Goal: Information Seeking & Learning: Learn about a topic

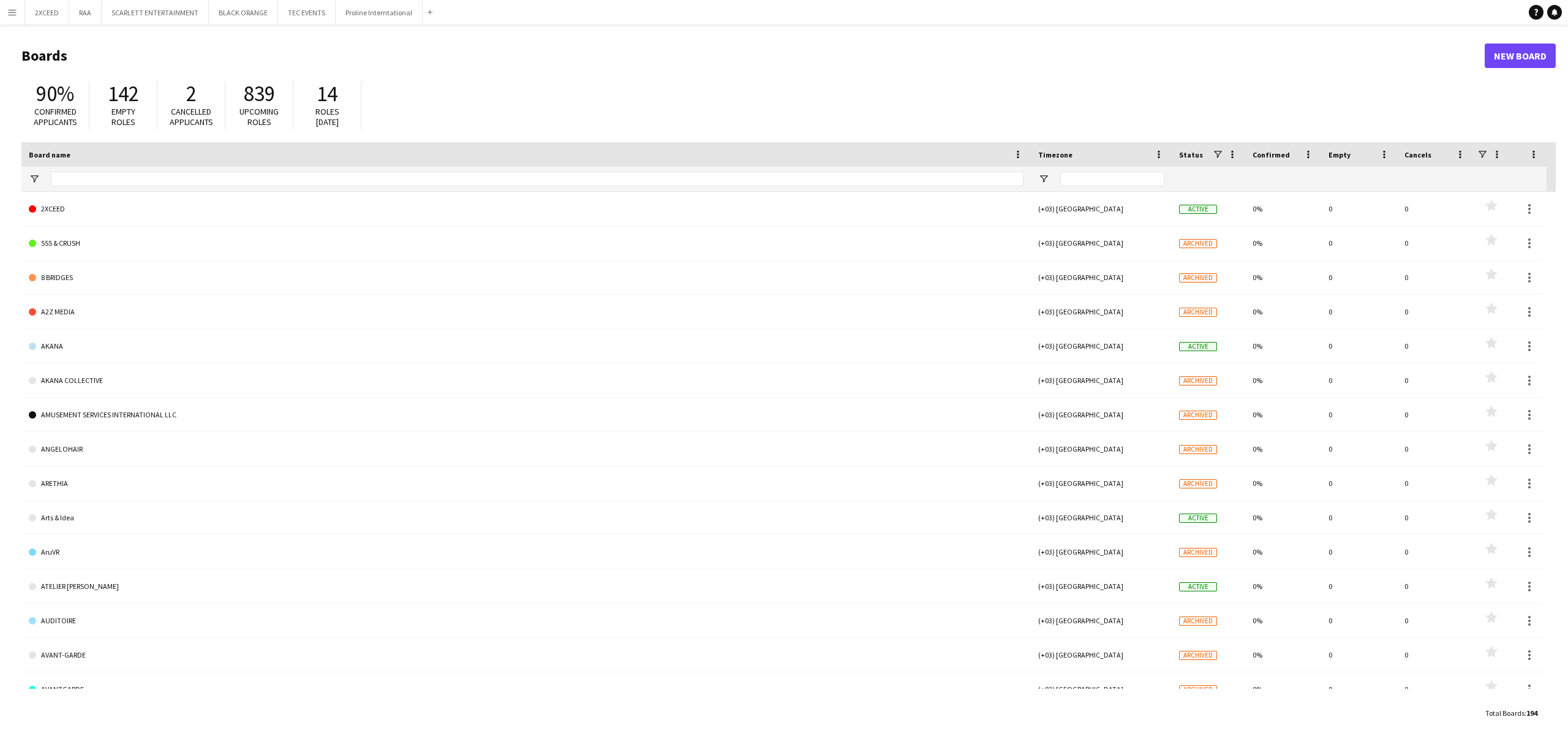
click at [8, 12] on app-icon "Menu" at bounding box center [12, 12] width 10 height 10
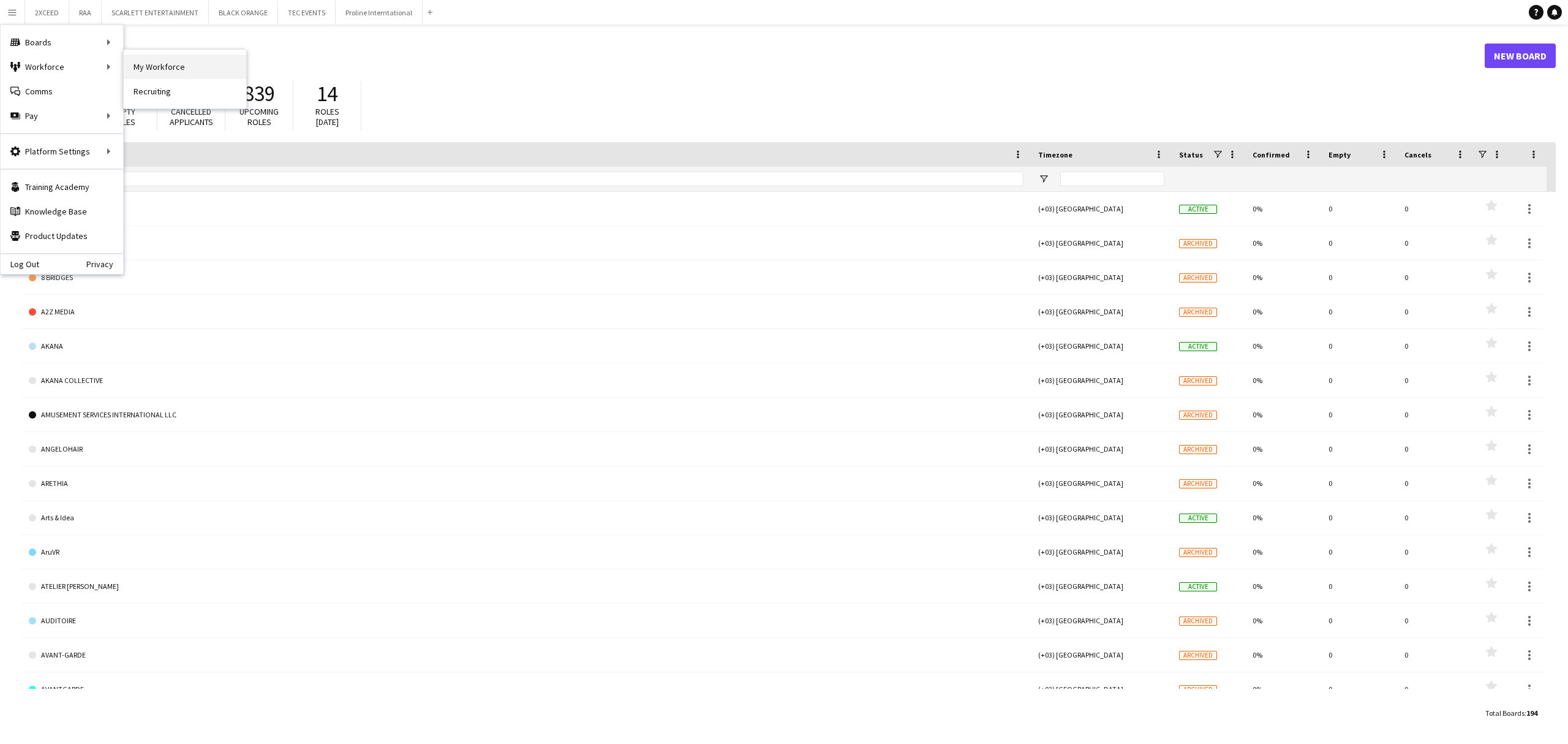
click at [167, 64] on link "My Workforce" at bounding box center [185, 66] width 122 height 24
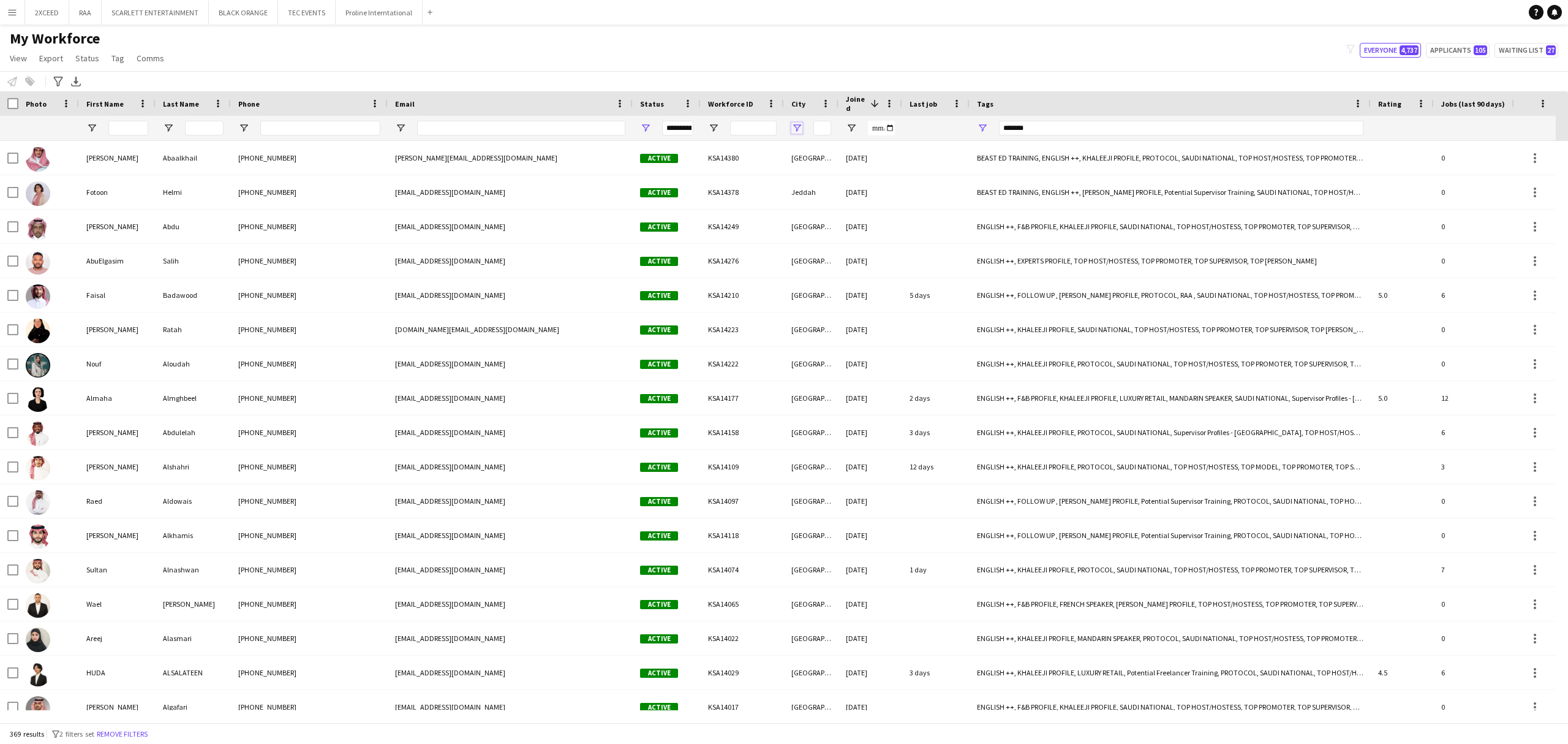
click at [799, 128] on span "Open Filter Menu" at bounding box center [797, 128] width 11 height 11
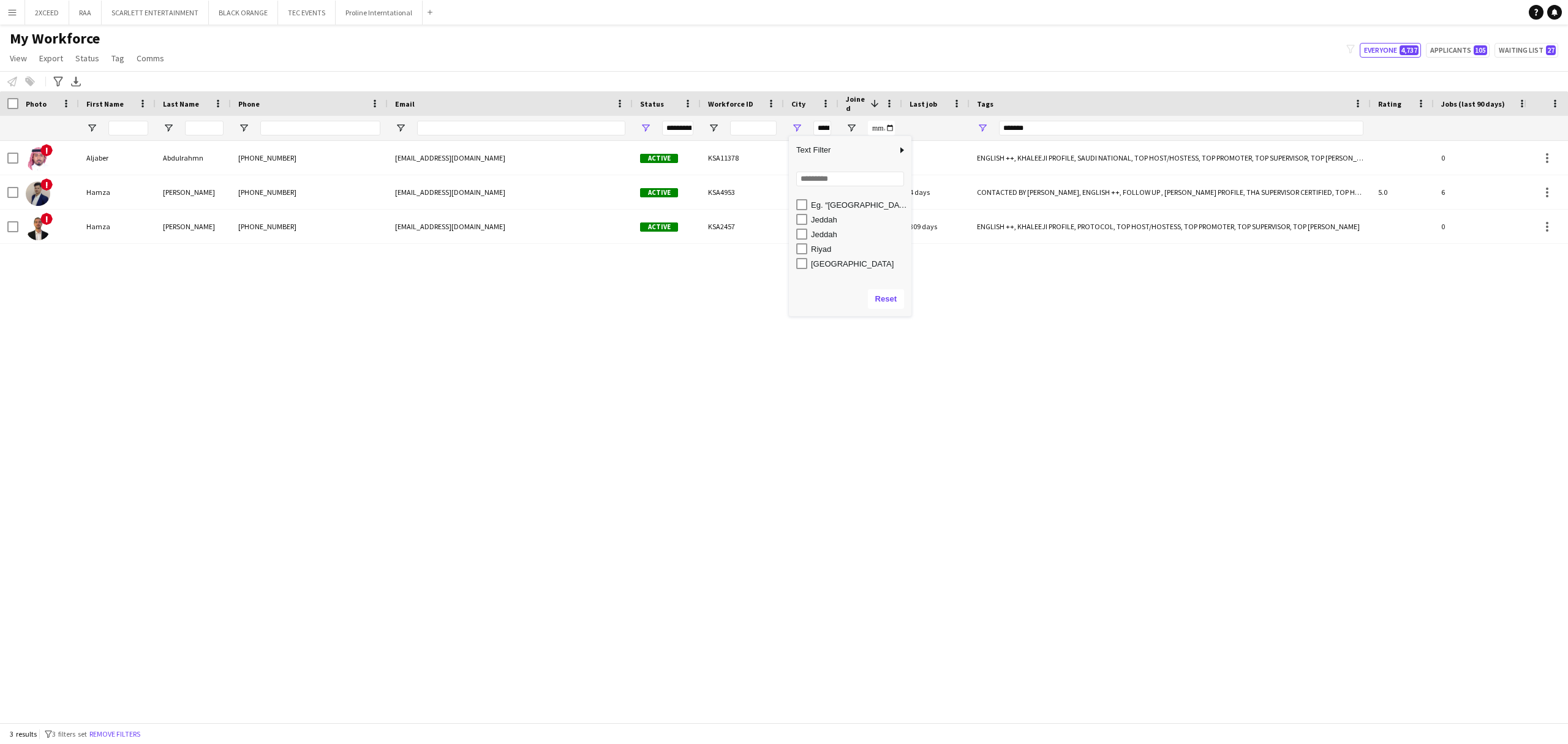
scroll to position [130, 0]
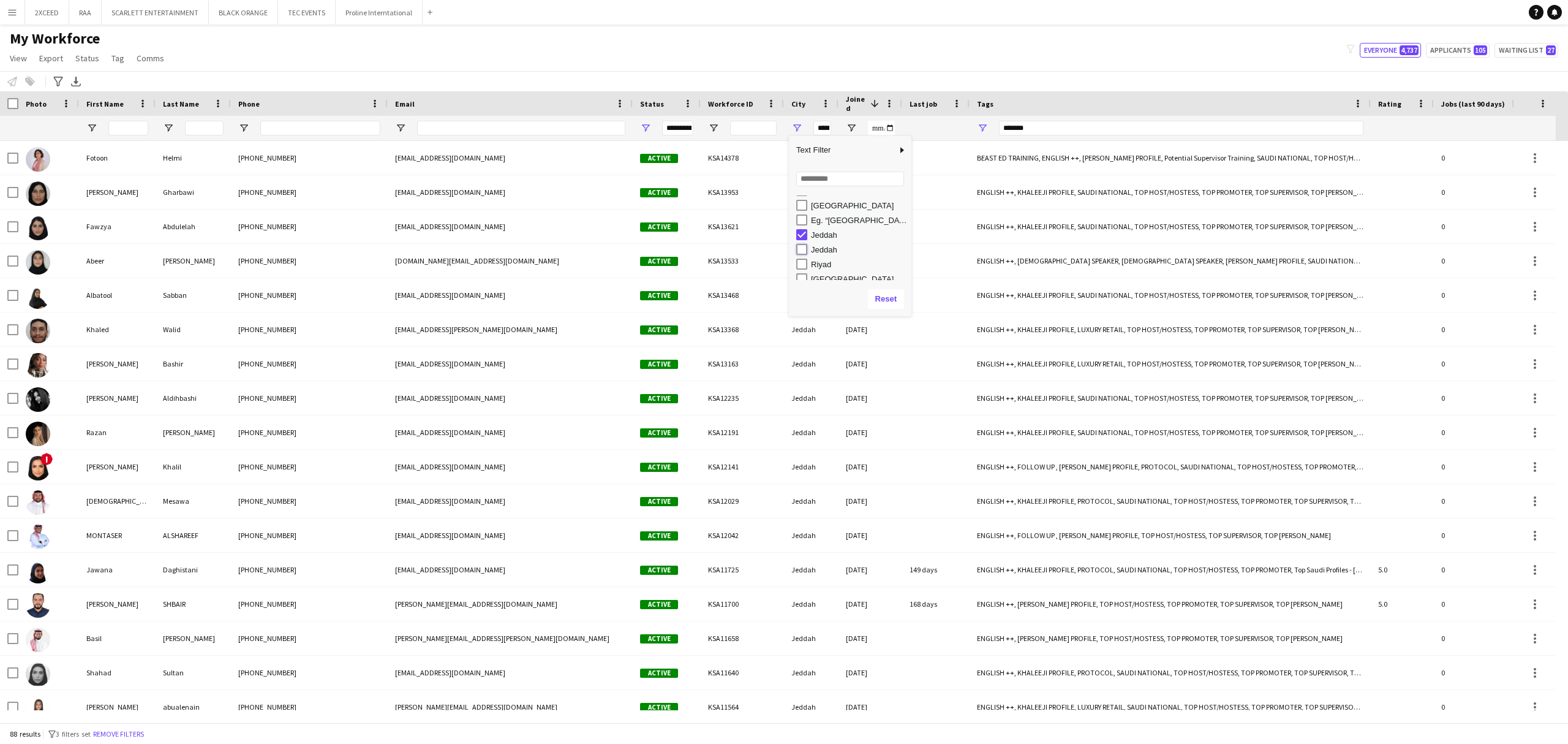
type input "**********"
click at [790, 46] on div "My Workforce View Views Default view Basic Export View Full Name TAGS Test New …" at bounding box center [784, 50] width 1568 height 42
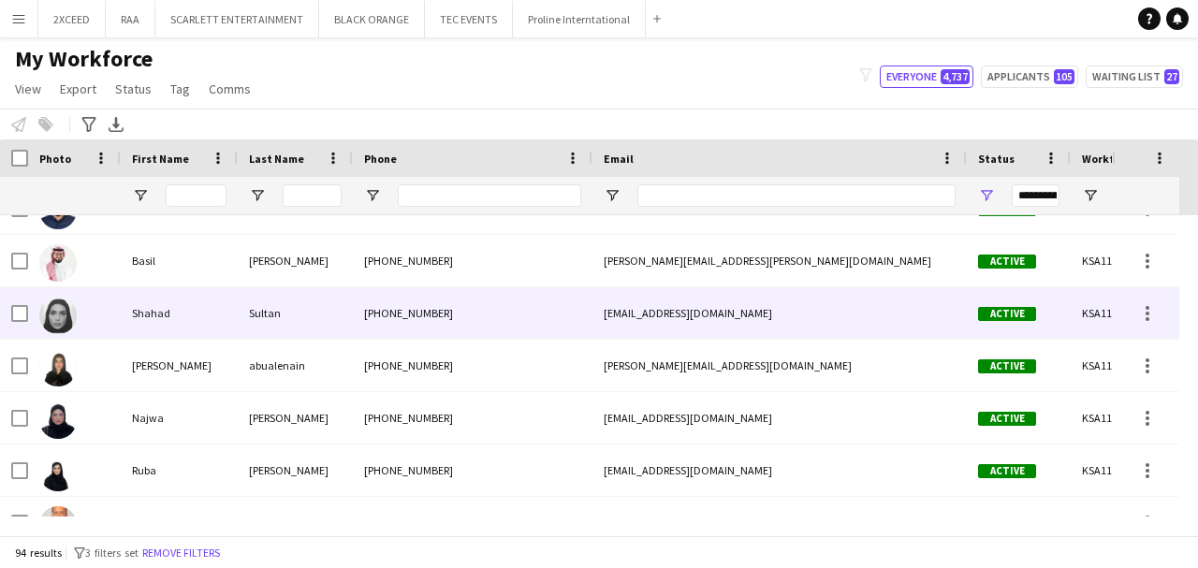
scroll to position [726, 0]
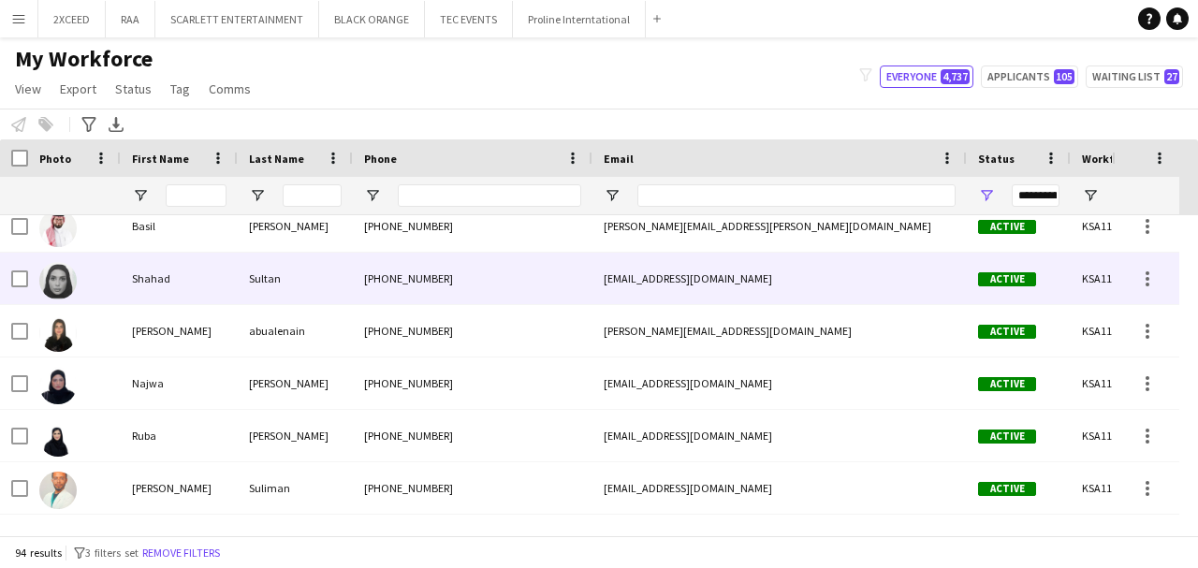
click at [256, 280] on div "Sultan" at bounding box center [295, 278] width 115 height 51
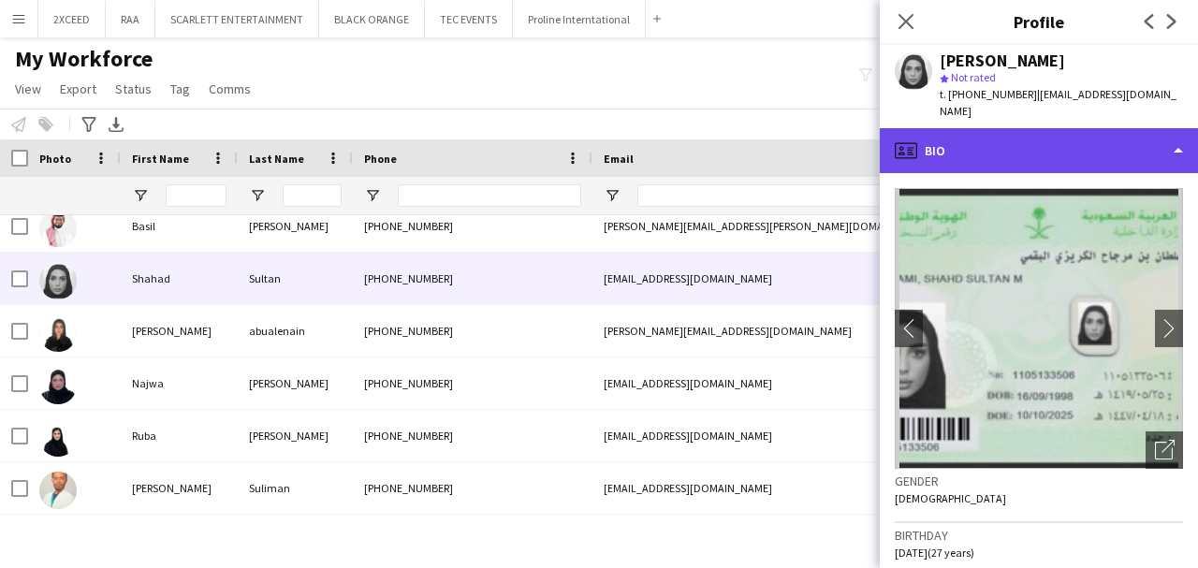
click at [1095, 131] on div "profile Bio" at bounding box center [1039, 150] width 318 height 45
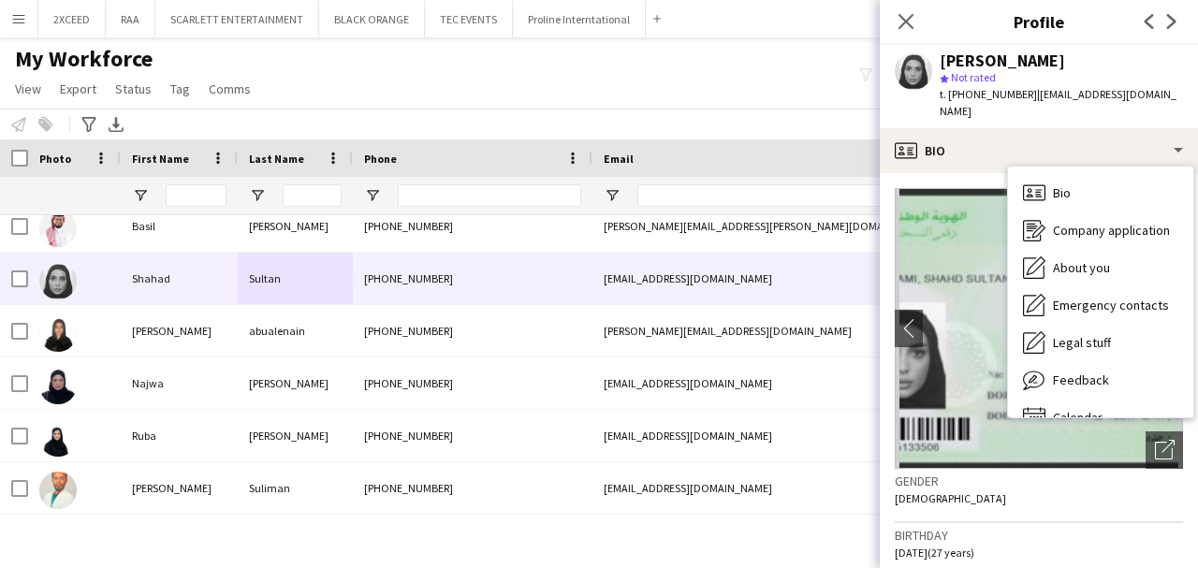
click at [1042, 475] on div "Gender Female" at bounding box center [1039, 496] width 288 height 54
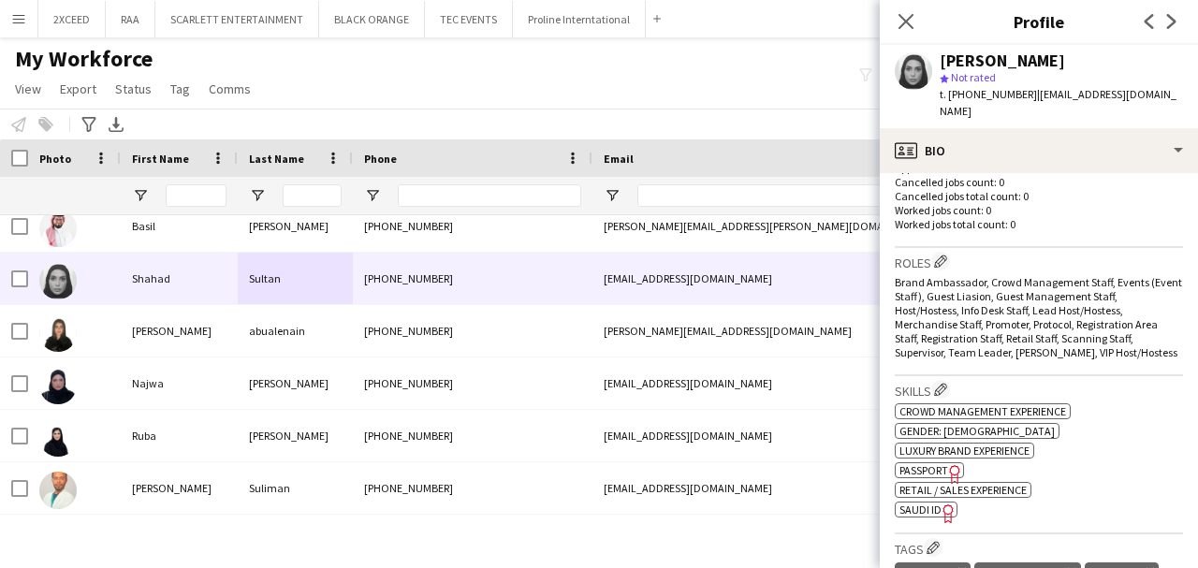
scroll to position [519, 0]
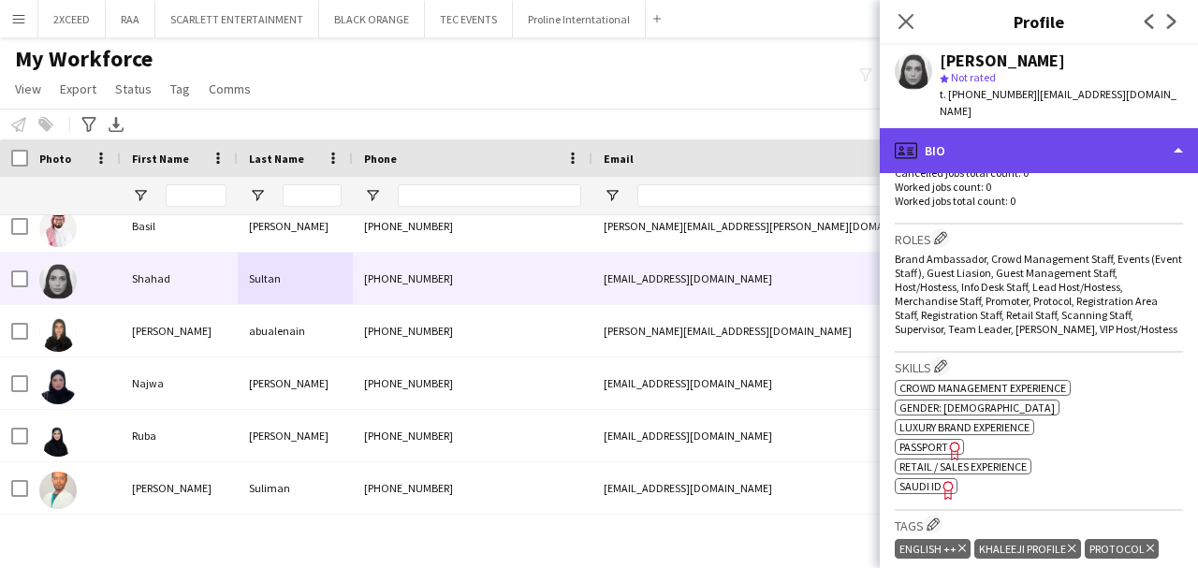
click at [1042, 139] on div "profile Bio" at bounding box center [1039, 150] width 318 height 45
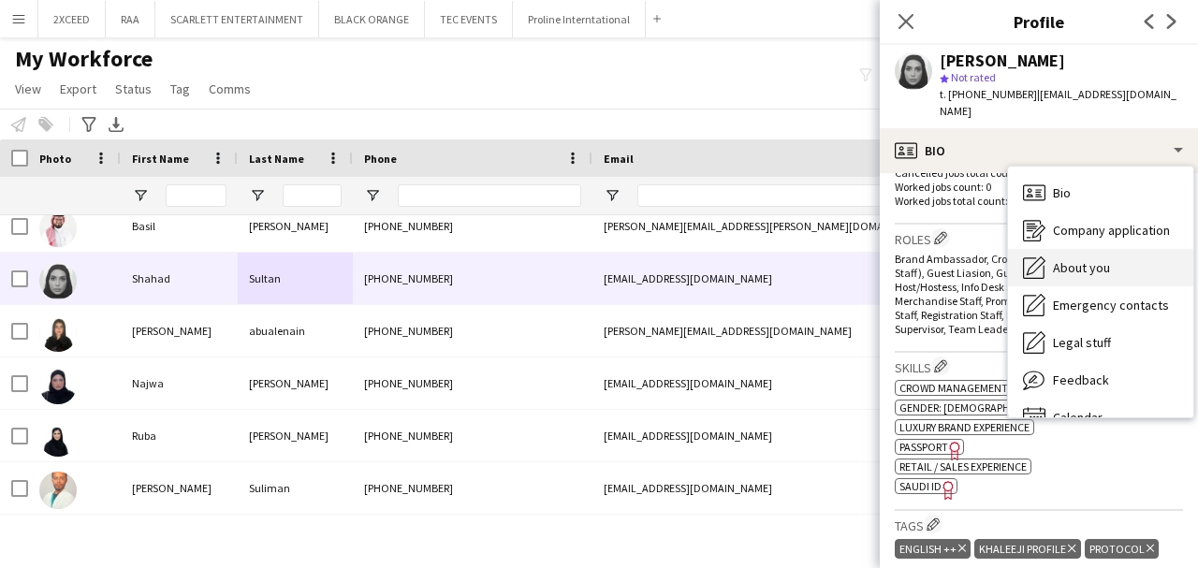
click at [1110, 255] on div "About you About you" at bounding box center [1100, 267] width 185 height 37
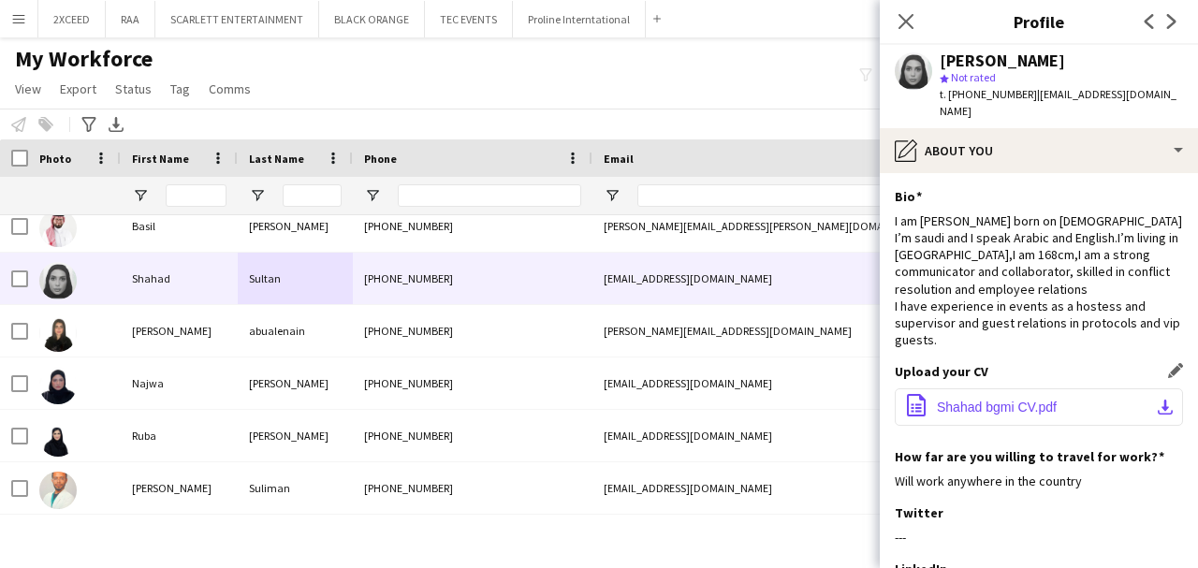
click at [1123, 397] on button "office-file-sheet Shahad bgmi CV.pdf download-bottom" at bounding box center [1039, 406] width 288 height 37
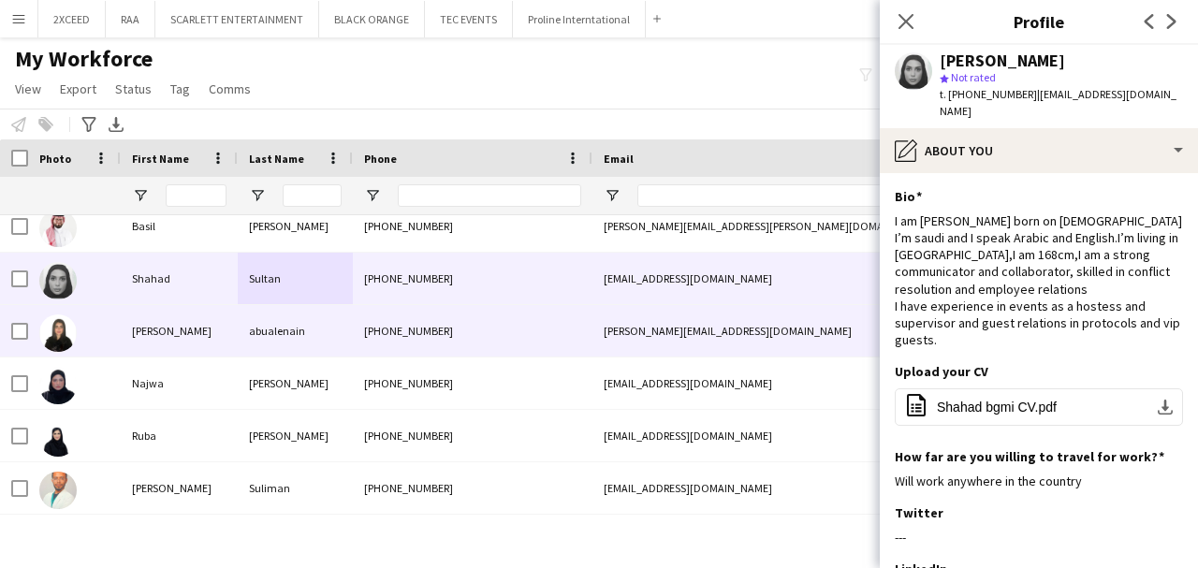
click at [208, 338] on div "[PERSON_NAME]" at bounding box center [179, 330] width 117 height 51
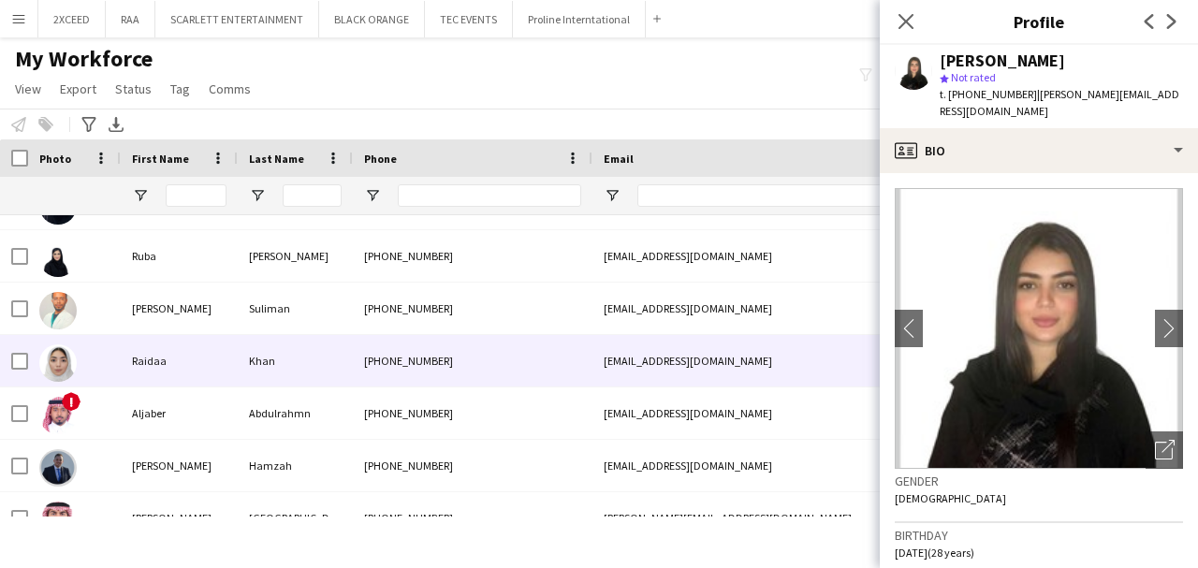
scroll to position [940, 0]
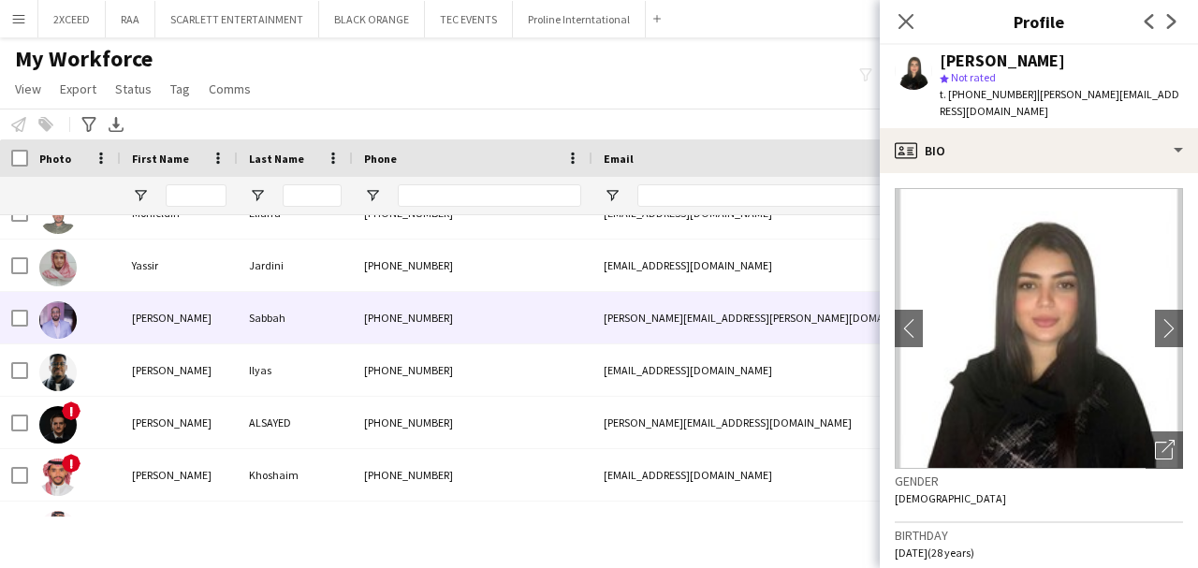
click at [230, 326] on div "Ibrahim" at bounding box center [179, 317] width 117 height 51
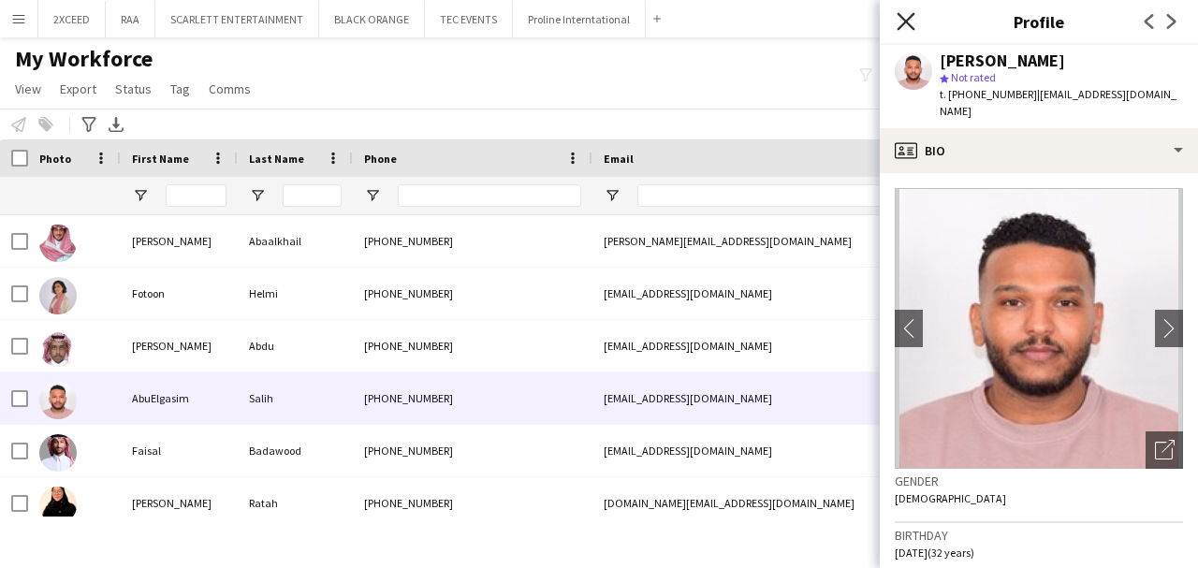
click at [909, 19] on icon at bounding box center [905, 21] width 18 height 18
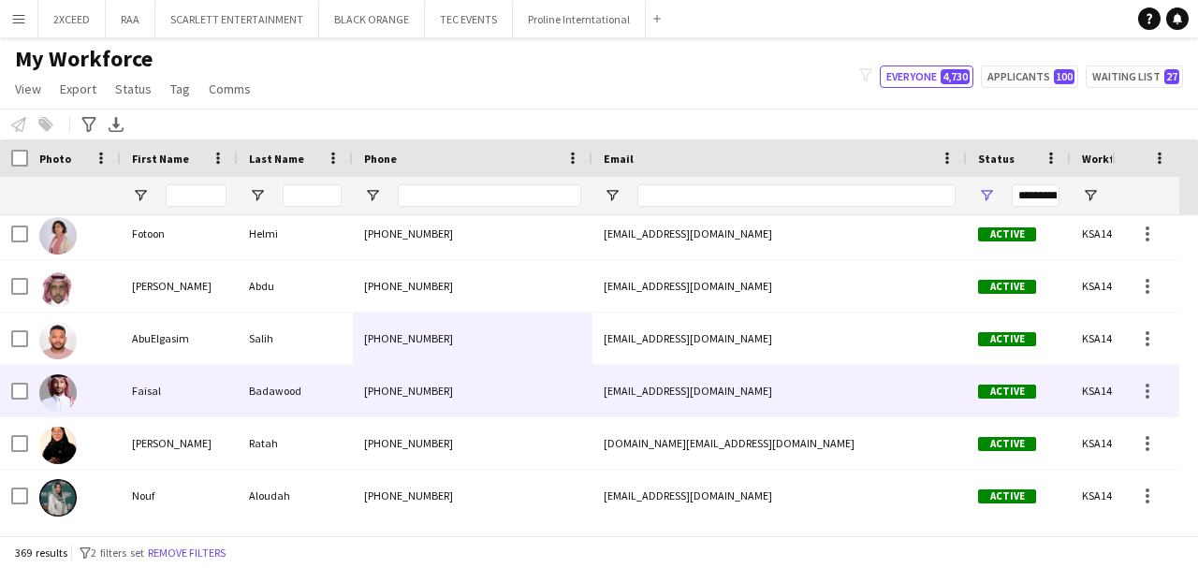
scroll to position [62, 0]
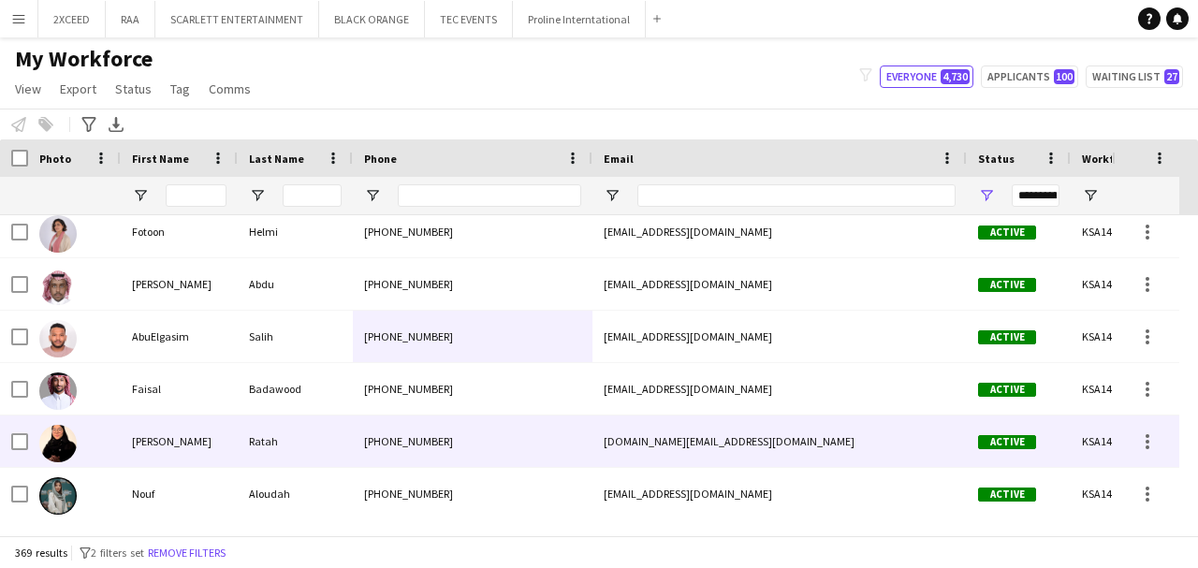
click at [225, 444] on div "[PERSON_NAME]" at bounding box center [179, 440] width 117 height 51
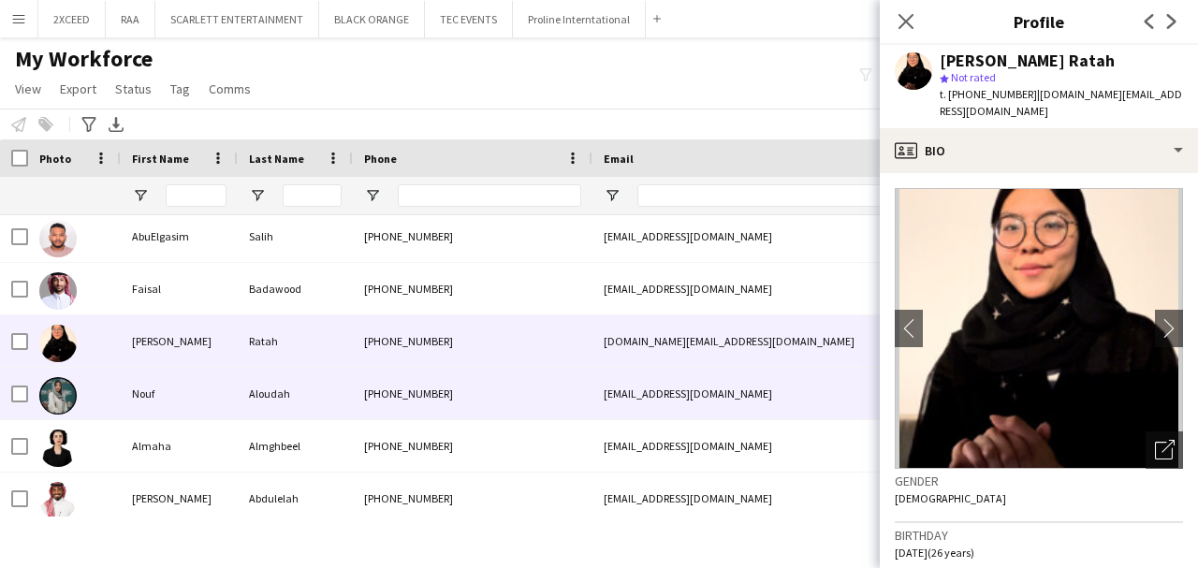
scroll to position [167, 0]
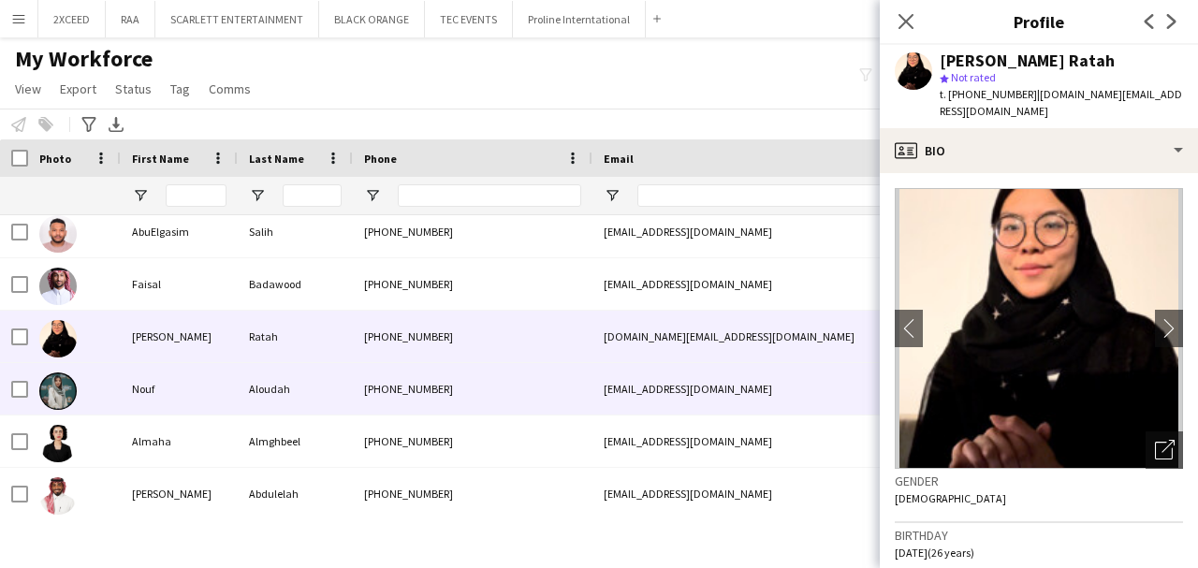
click at [229, 387] on div "Nouf" at bounding box center [179, 388] width 117 height 51
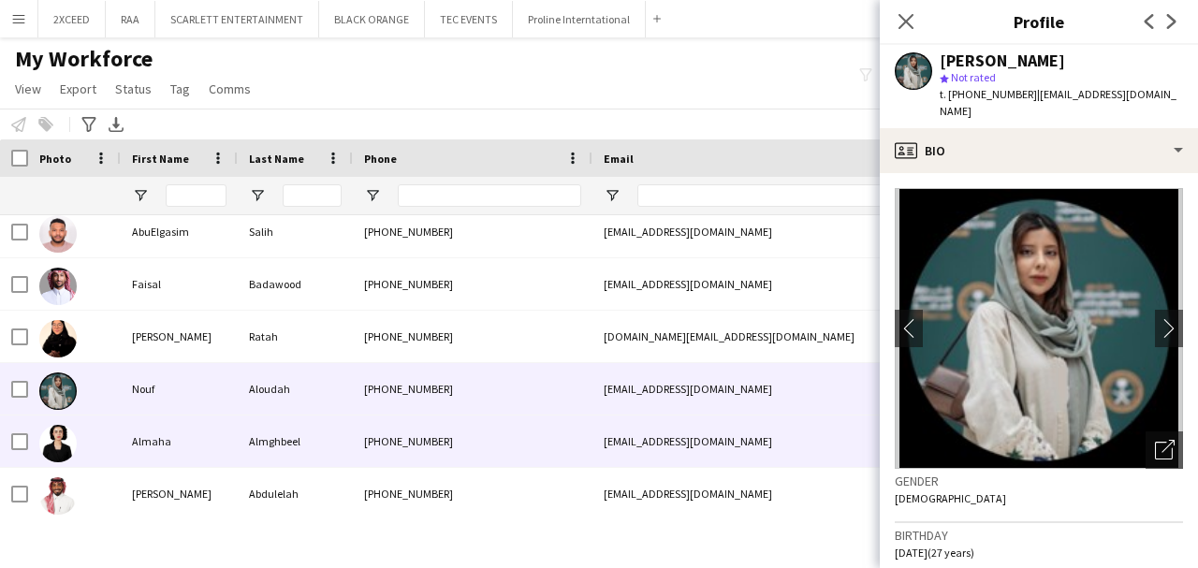
click at [253, 444] on div "Almghbeel" at bounding box center [295, 440] width 115 height 51
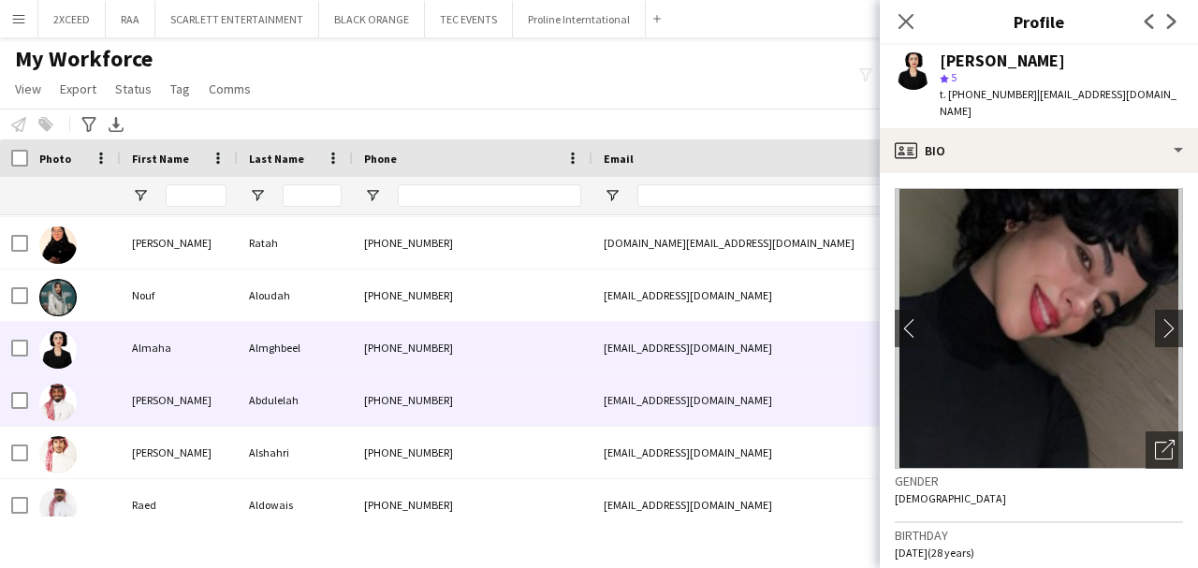
scroll to position [269, 0]
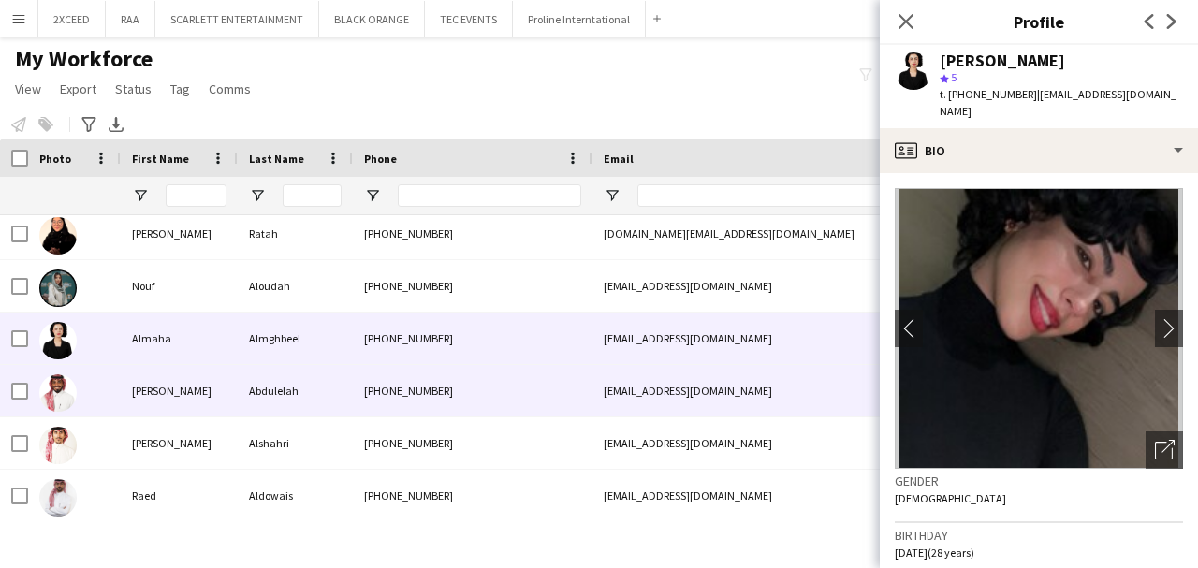
click at [248, 398] on div "Abdulelah" at bounding box center [295, 390] width 115 height 51
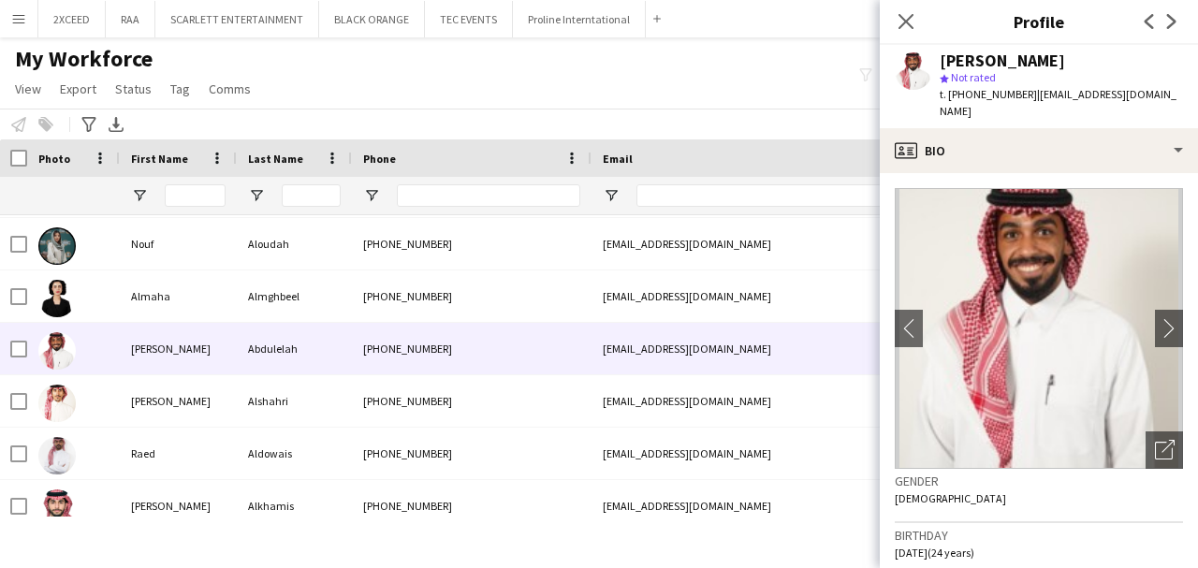
scroll to position [0, 0]
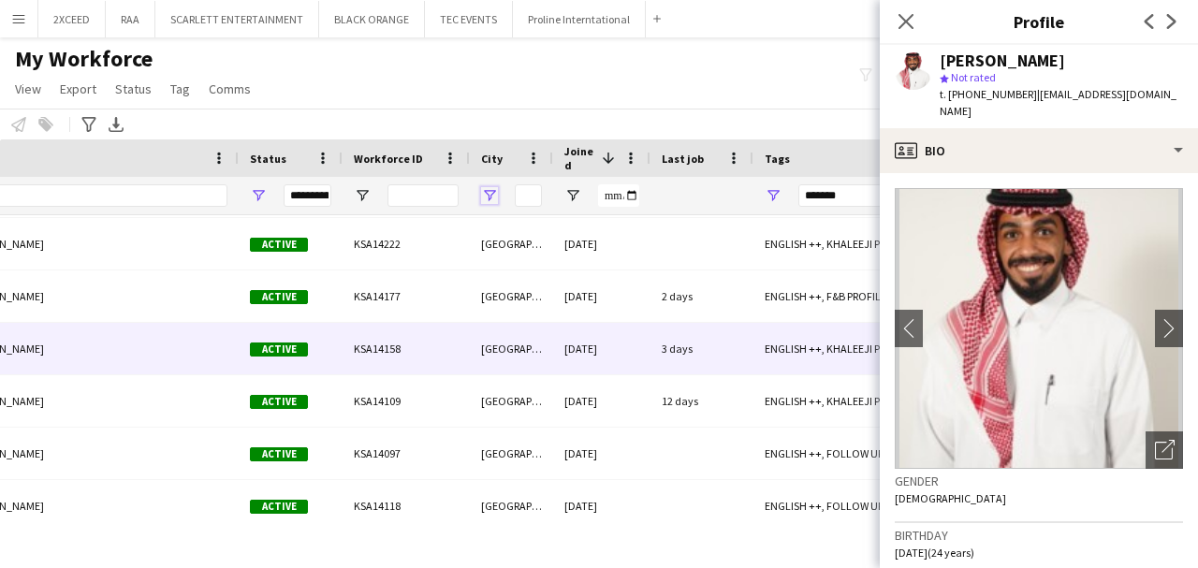
click at [493, 195] on span "Open Filter Menu" at bounding box center [489, 195] width 17 height 17
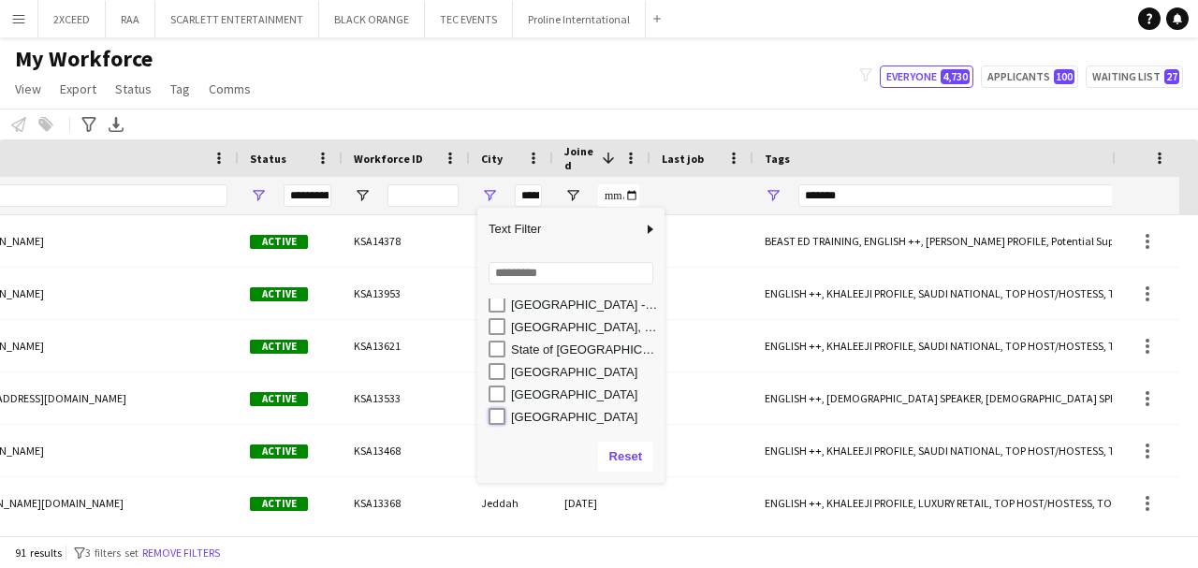
type input "**********"
click at [374, 90] on div "My Workforce View Views Default view Basic Export View Full Name TAGS Test New …" at bounding box center [599, 77] width 1198 height 64
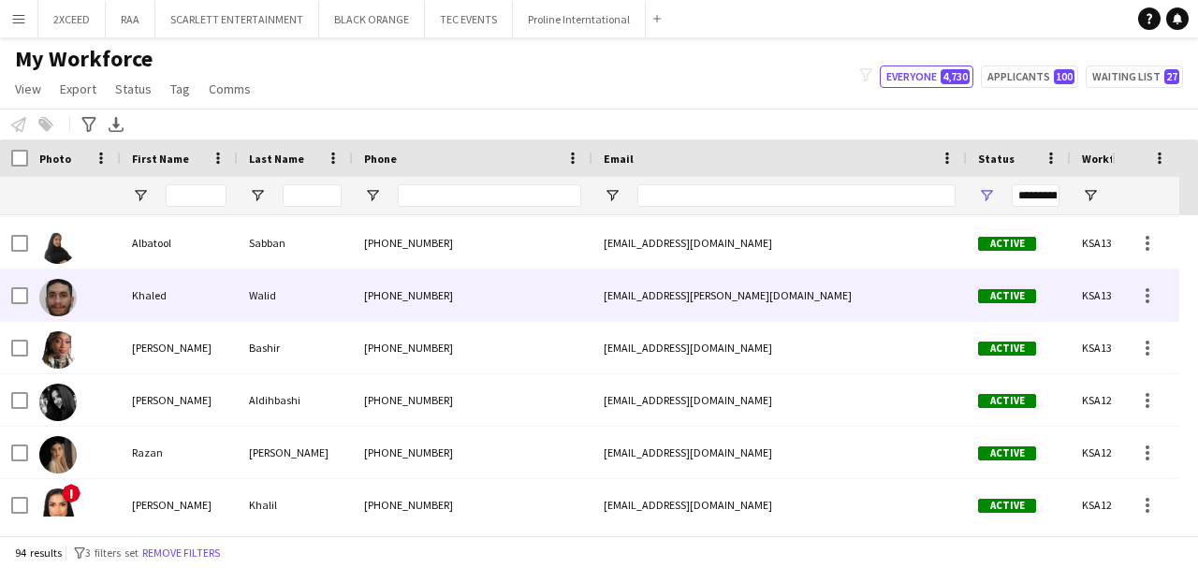
click at [218, 301] on div "Khaled" at bounding box center [179, 294] width 117 height 51
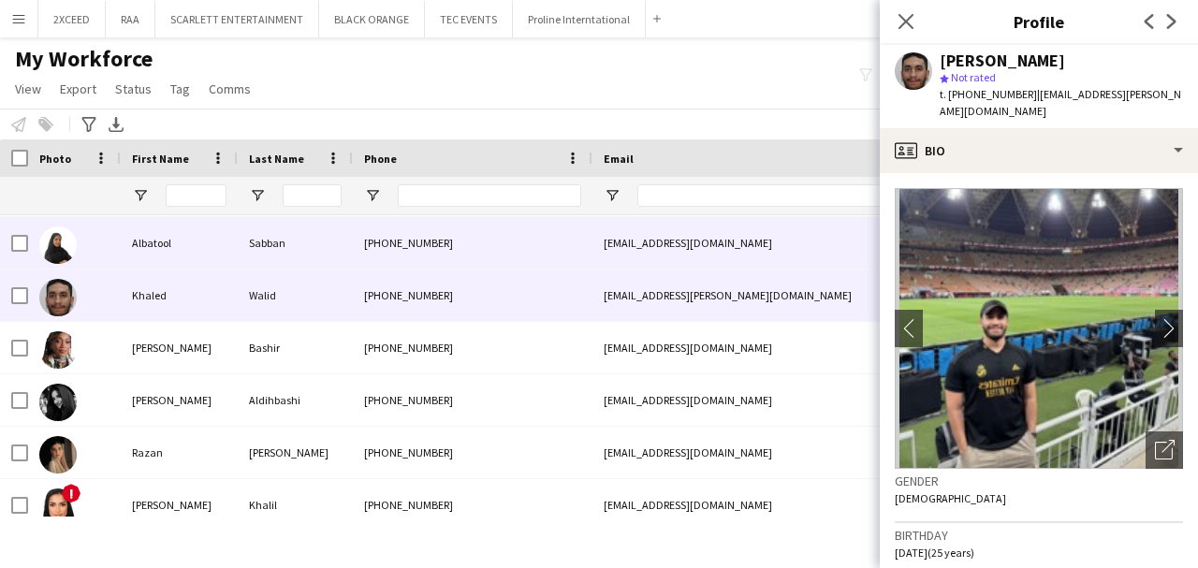
click at [204, 247] on div "Albatool" at bounding box center [179, 242] width 117 height 51
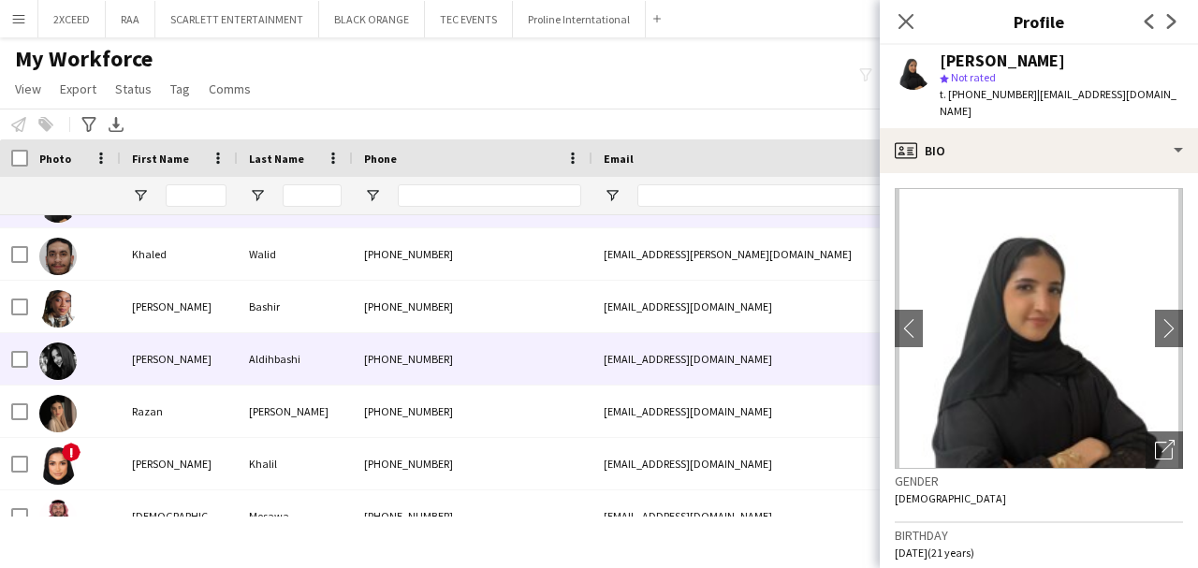
click at [213, 374] on div "[PERSON_NAME]" at bounding box center [179, 358] width 117 height 51
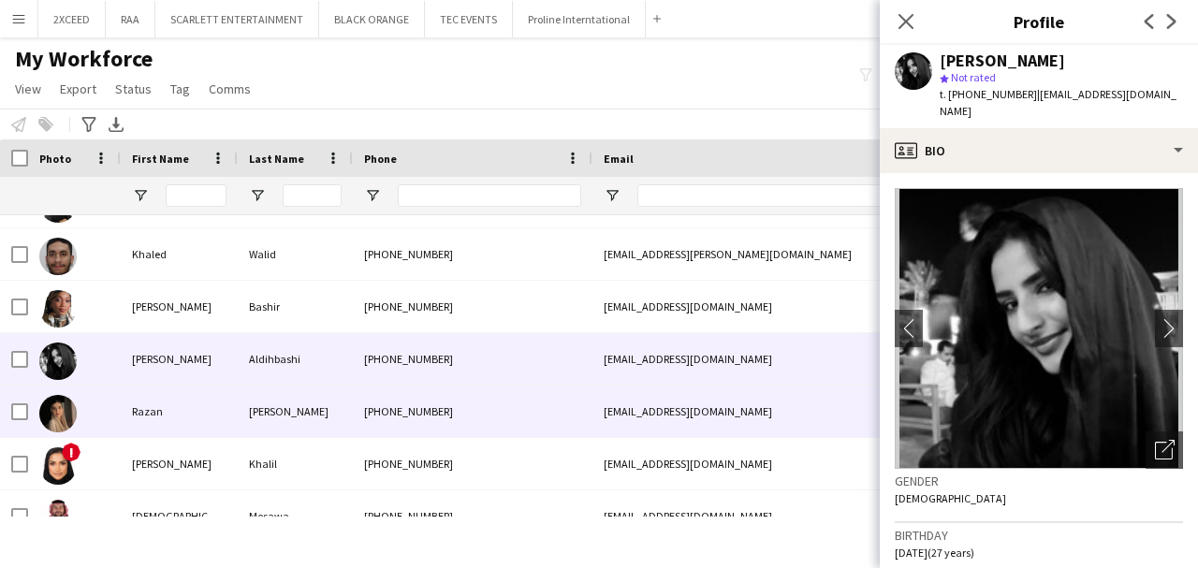
click at [228, 408] on div "Razan" at bounding box center [179, 411] width 117 height 51
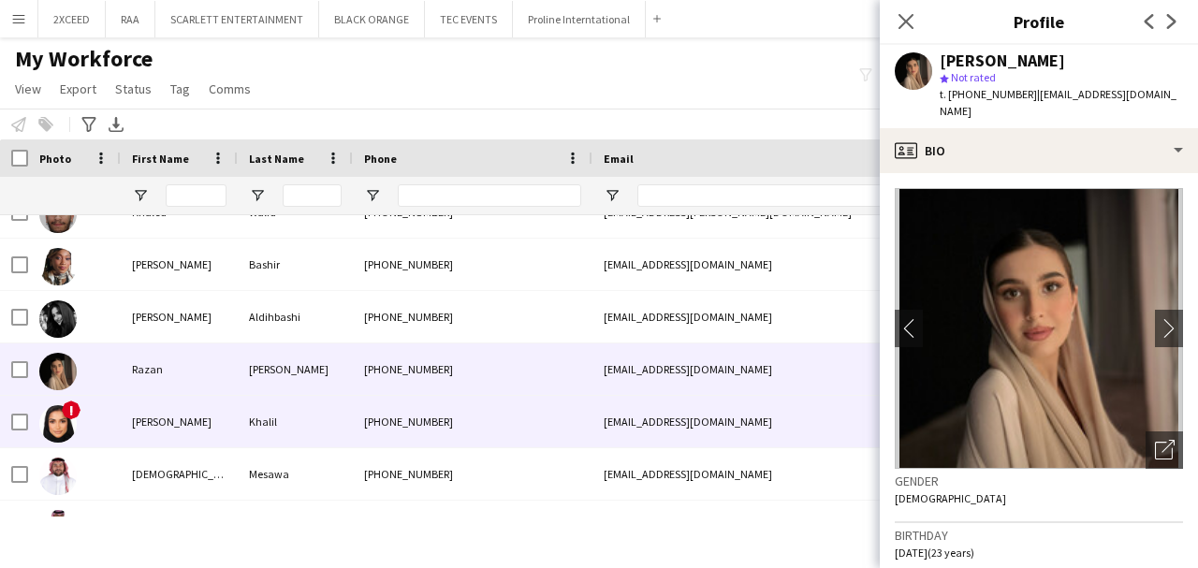
click at [226, 416] on div "[PERSON_NAME]" at bounding box center [179, 421] width 117 height 51
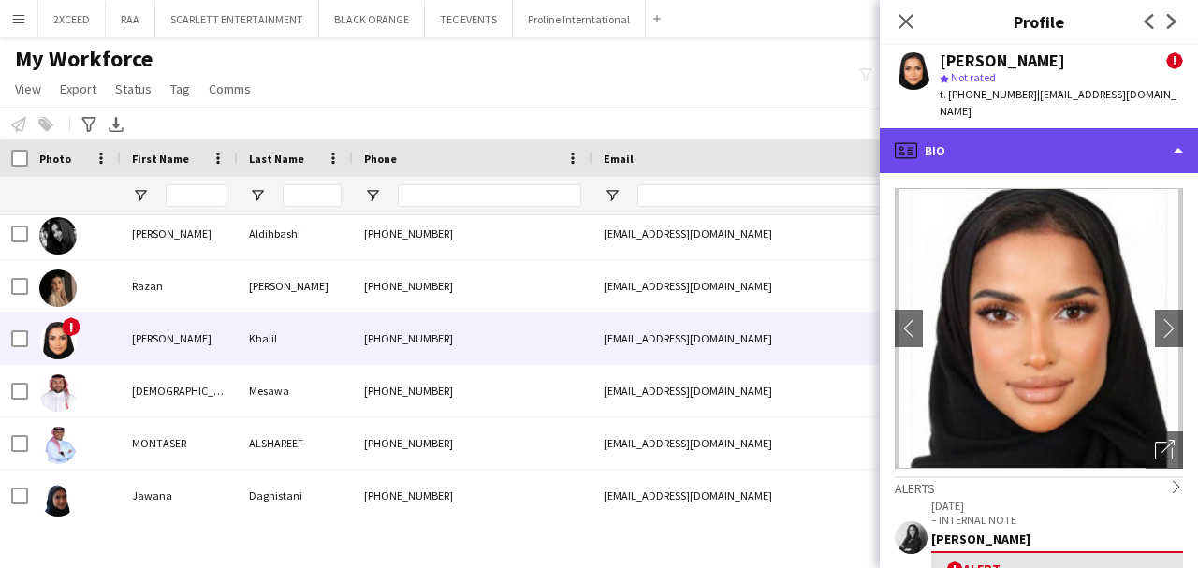
click at [1036, 133] on div "profile Bio" at bounding box center [1039, 150] width 318 height 45
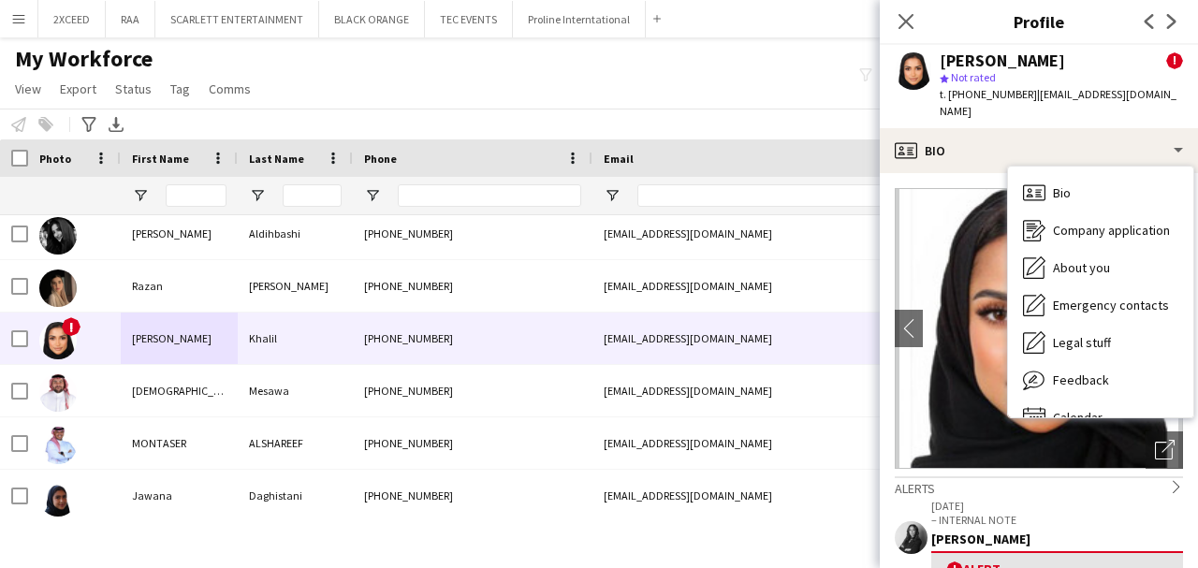
click at [891, 173] on app-crew-profile-bio "chevron-left chevron-right Open photos pop-in Alerts chevron-right [DATE] – INT…" at bounding box center [1039, 370] width 318 height 395
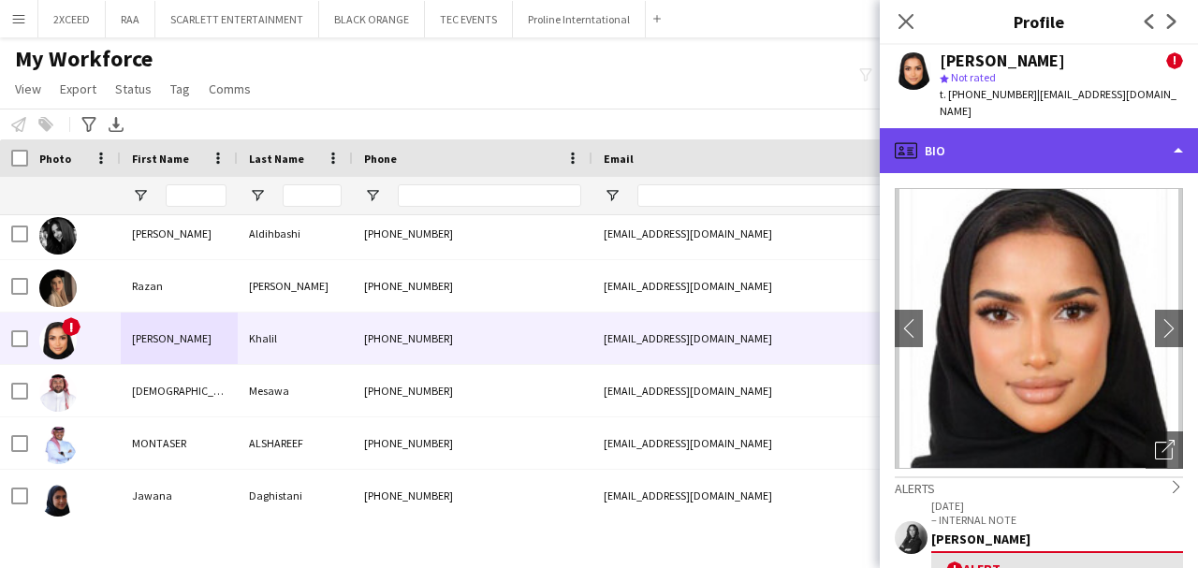
click at [1063, 133] on div "profile Bio" at bounding box center [1039, 150] width 318 height 45
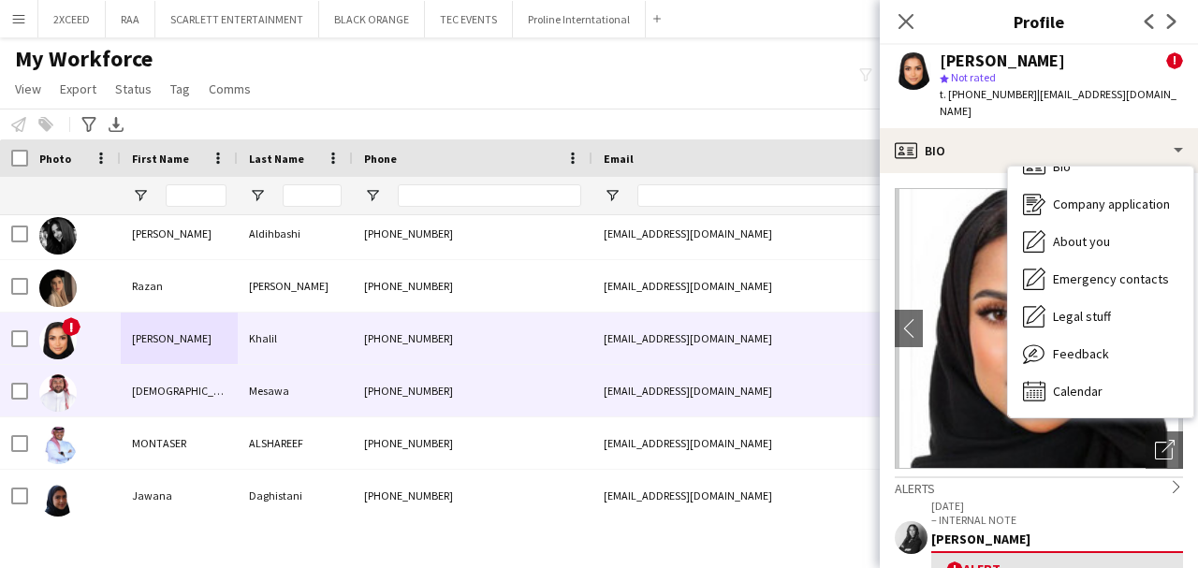
click at [470, 396] on div "[PHONE_NUMBER]" at bounding box center [473, 390] width 240 height 51
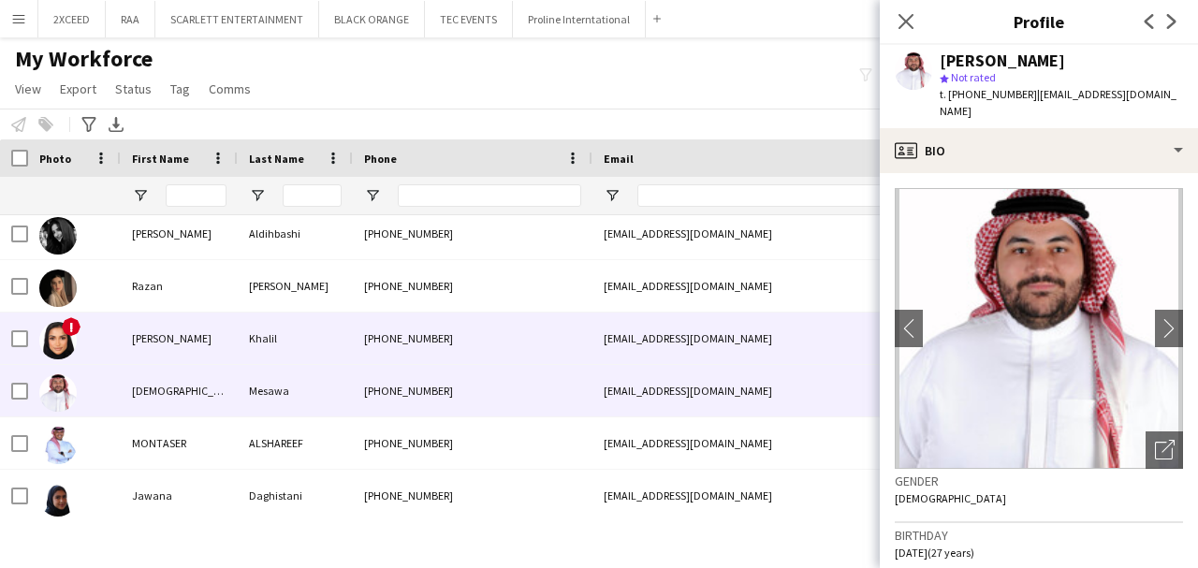
click at [464, 344] on div "[PHONE_NUMBER]" at bounding box center [473, 338] width 240 height 51
